Goal: Information Seeking & Learning: Learn about a topic

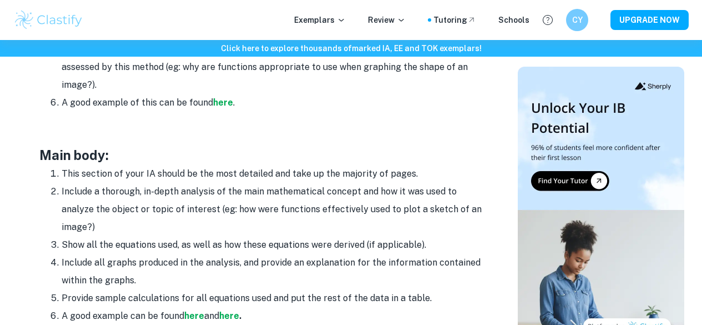
scroll to position [1035, 0]
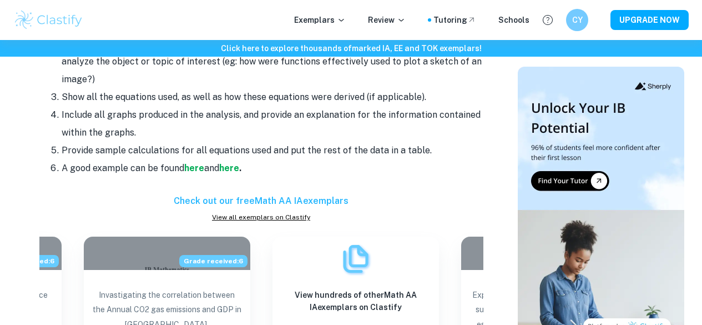
drag, startPoint x: 222, startPoint y: 174, endPoint x: 207, endPoint y: 158, distance: 21.6
click at [207, 158] on li "Provide sample calculations for all equations used and put the rest of the data…" at bounding box center [273, 150] width 422 height 18
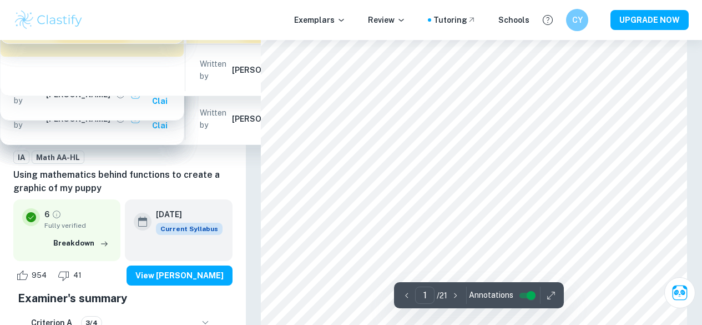
scroll to position [148, 0]
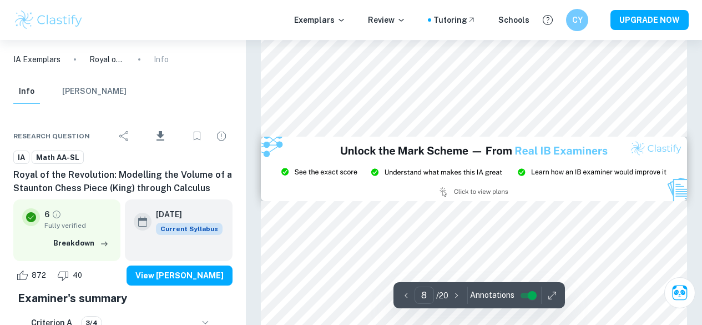
scroll to position [3846, 0]
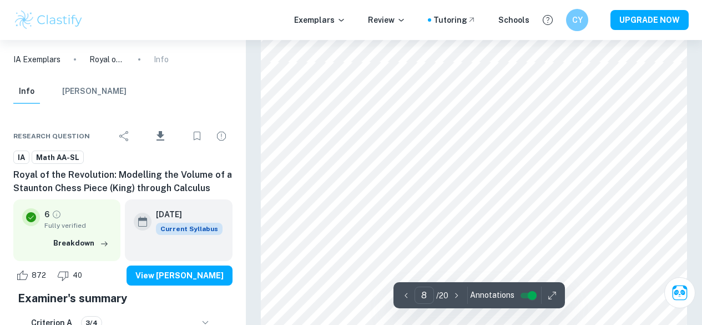
type input "7"
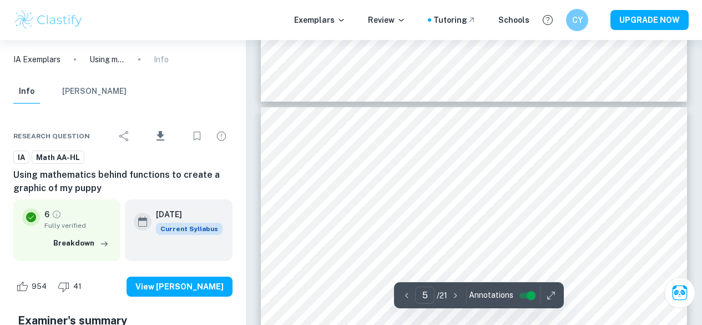
scroll to position [2663, 0]
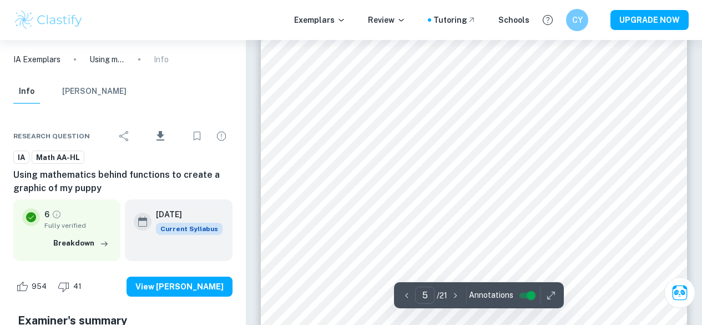
type input "4"
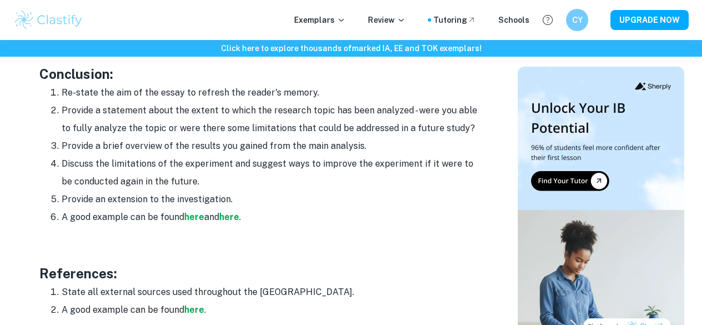
scroll to position [1365, 0]
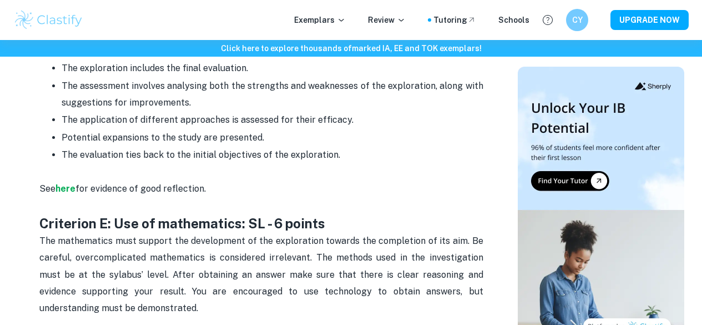
scroll to position [1727, 0]
